Goal: Transaction & Acquisition: Purchase product/service

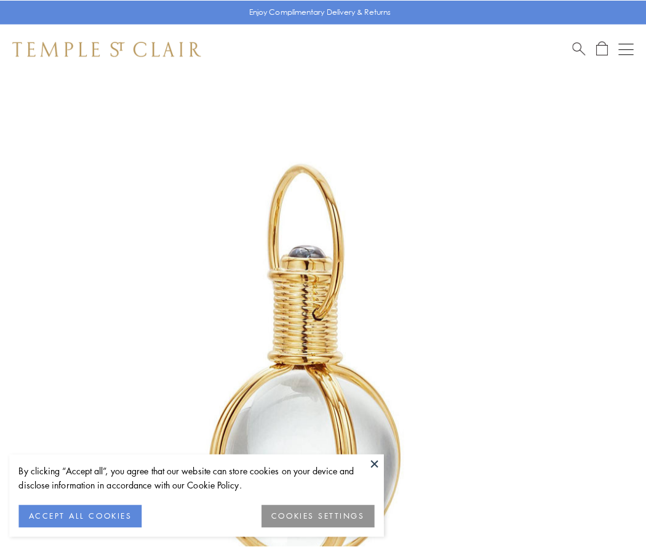
scroll to position [321, 0]
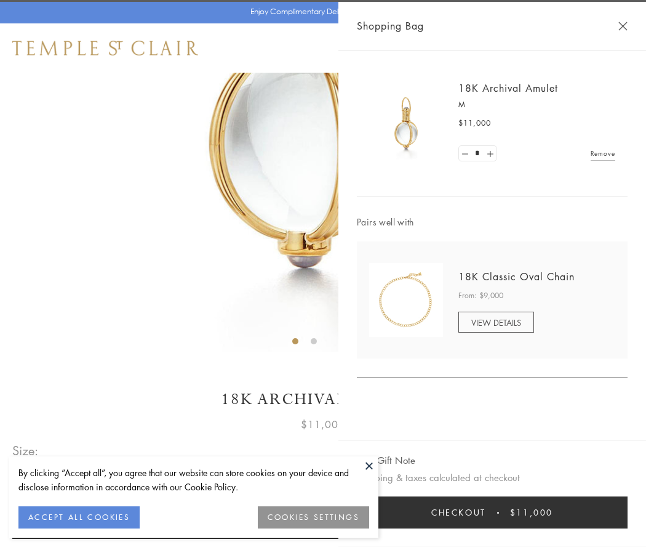
click at [493, 512] on button "Checkout $11,000" at bounding box center [492, 512] width 271 height 32
